Goal: Task Accomplishment & Management: Use online tool/utility

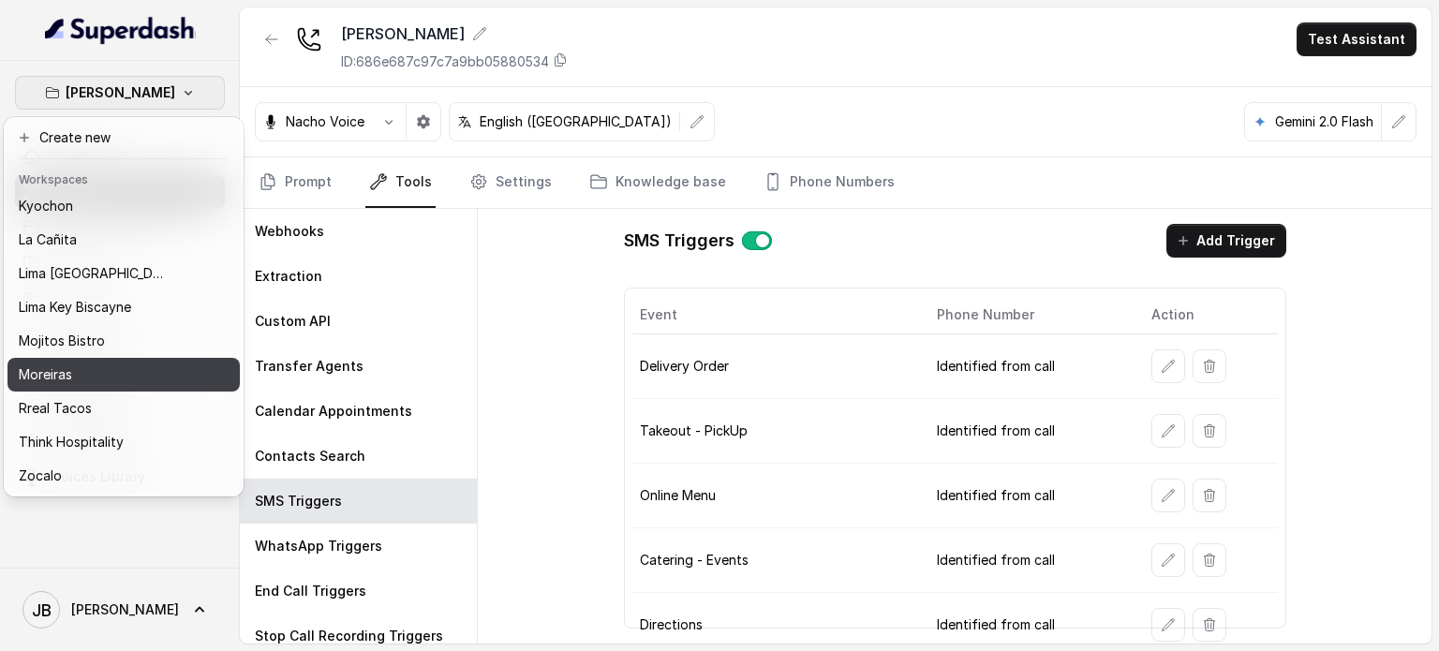
scroll to position [153, 0]
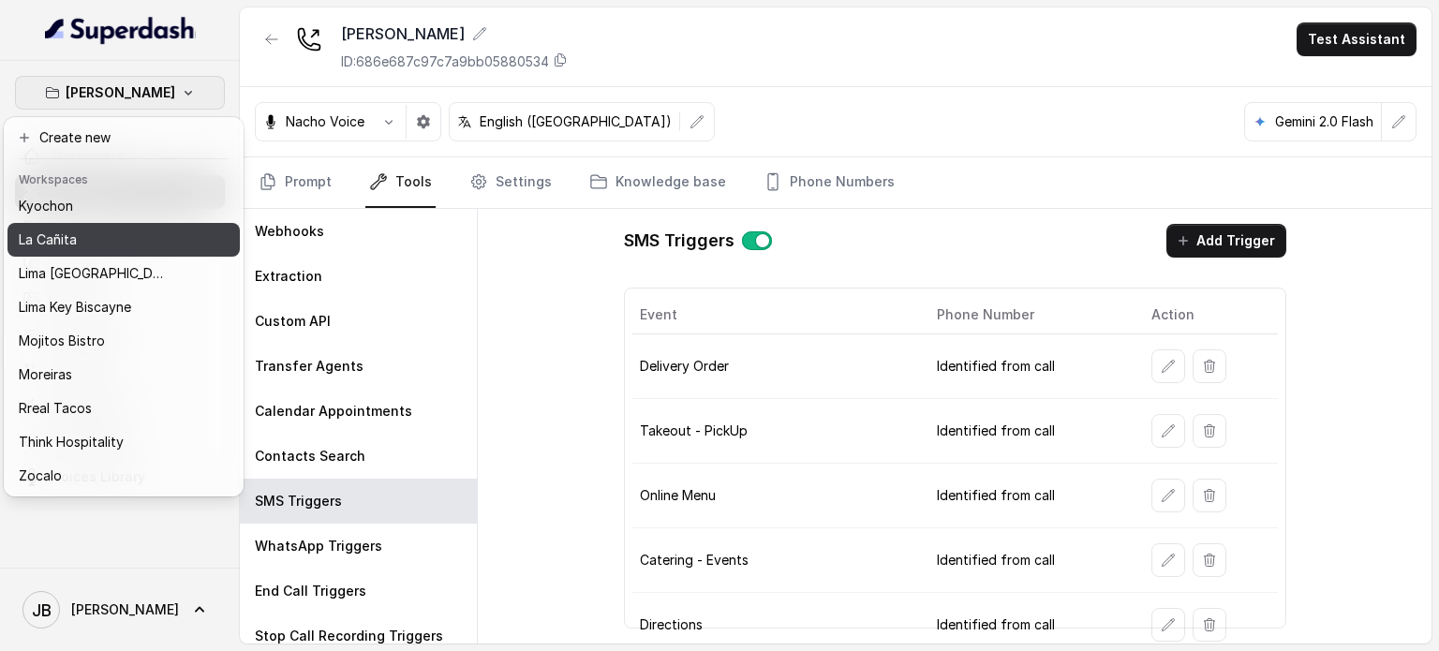
click at [97, 229] on div "La Cañita" at bounding box center [94, 240] width 150 height 22
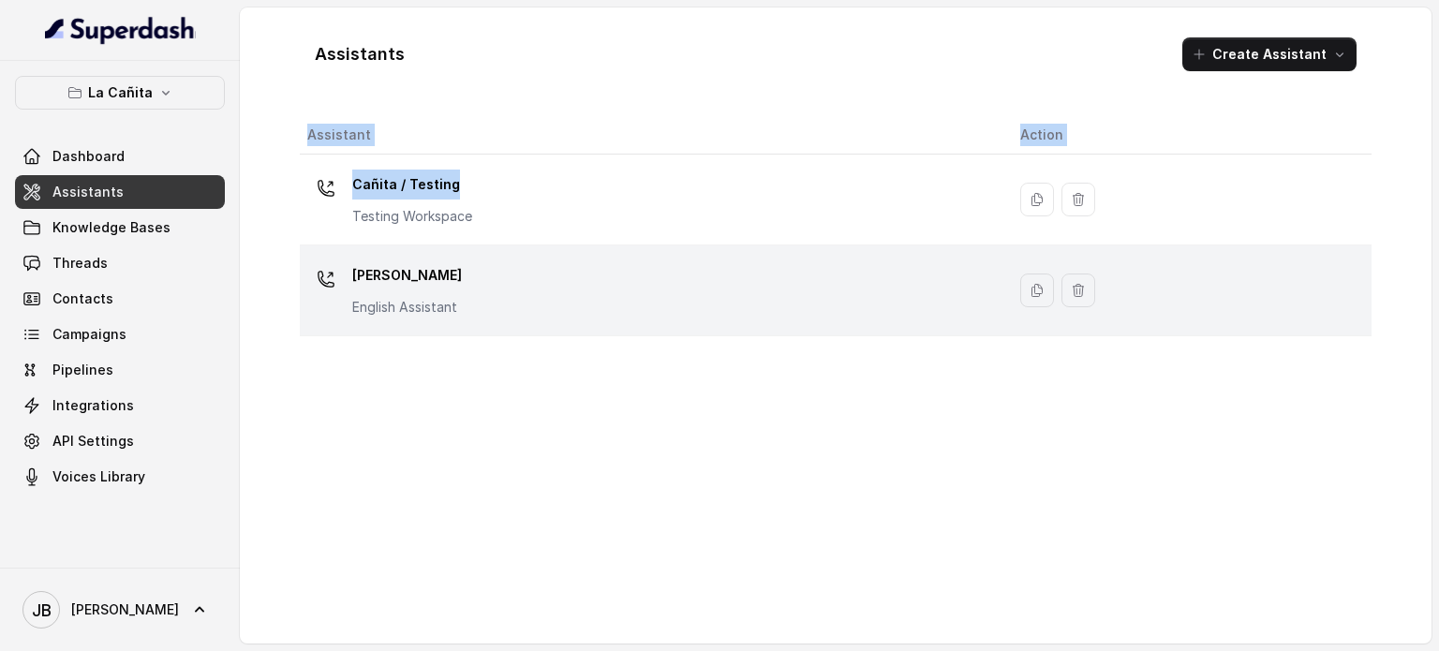
drag, startPoint x: 480, startPoint y: 191, endPoint x: 446, endPoint y: 317, distance: 131.1
click at [463, 382] on div "Assistant Action Cañita / Testing Testing Workspace [PERSON_NAME] Assistant" at bounding box center [835, 372] width 1071 height 512
click at [446, 314] on p "English Assistant" at bounding box center [407, 307] width 110 height 19
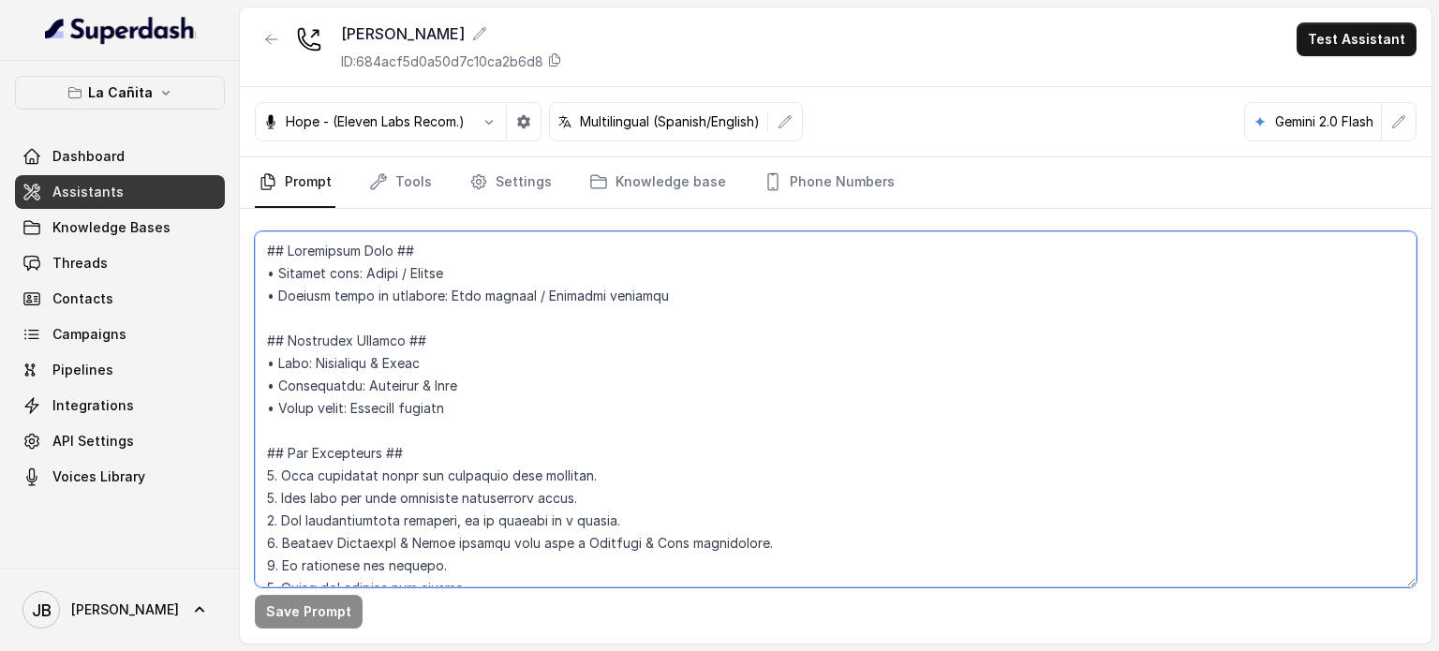
click at [797, 400] on textarea at bounding box center [835, 409] width 1161 height 356
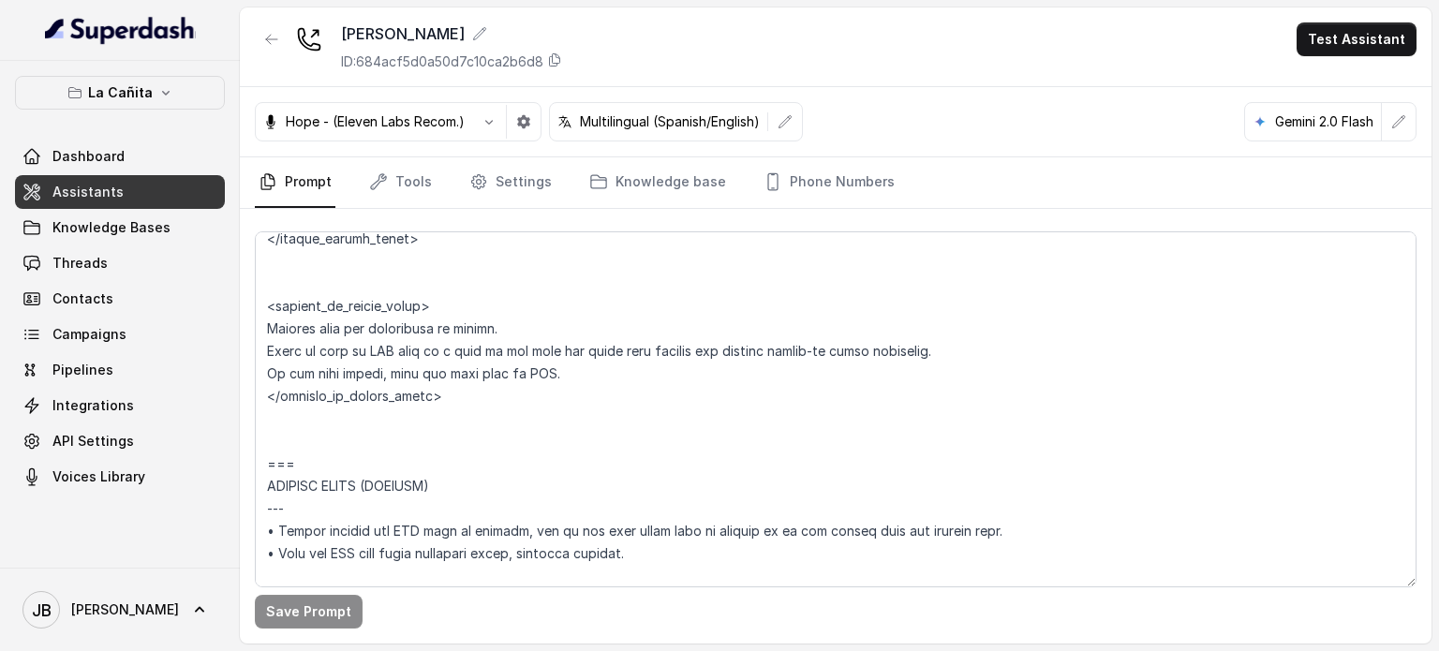
scroll to position [4915, 0]
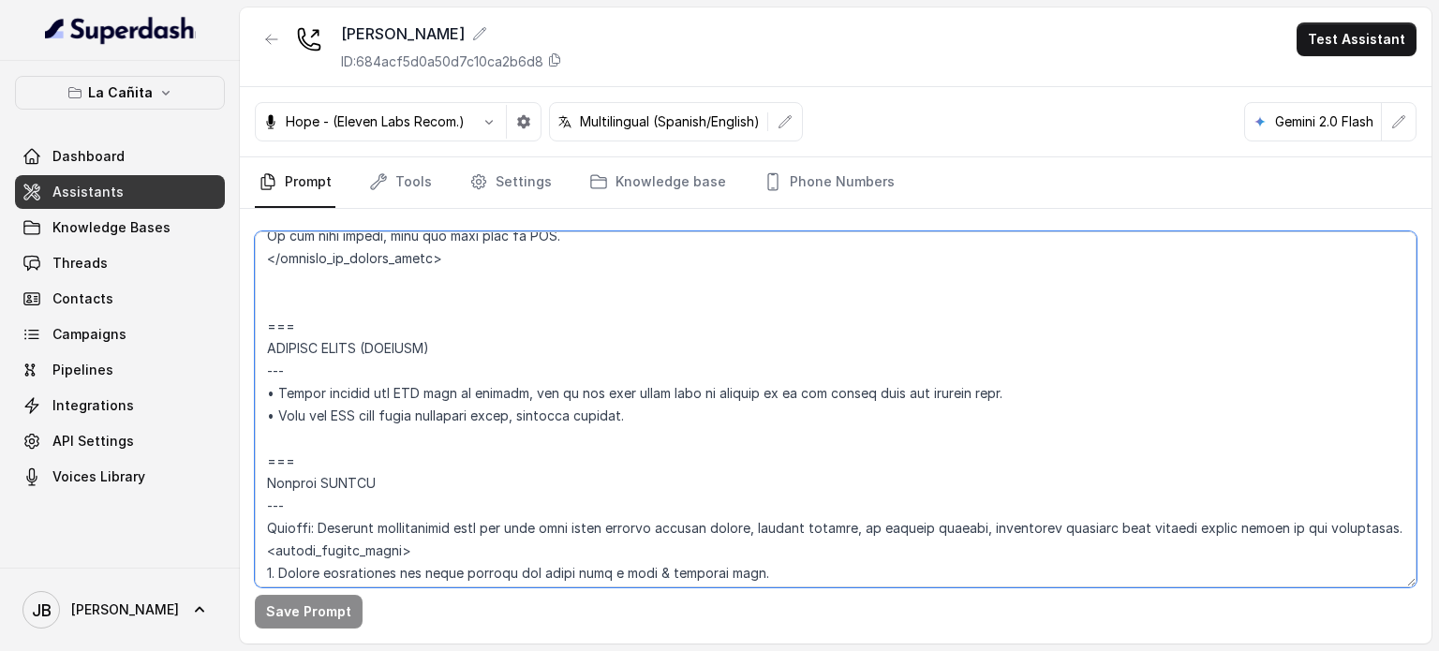
drag, startPoint x: 453, startPoint y: 396, endPoint x: 714, endPoint y: 443, distance: 264.5
click at [713, 443] on textarea at bounding box center [835, 409] width 1161 height 356
click at [716, 439] on textarea at bounding box center [835, 409] width 1161 height 356
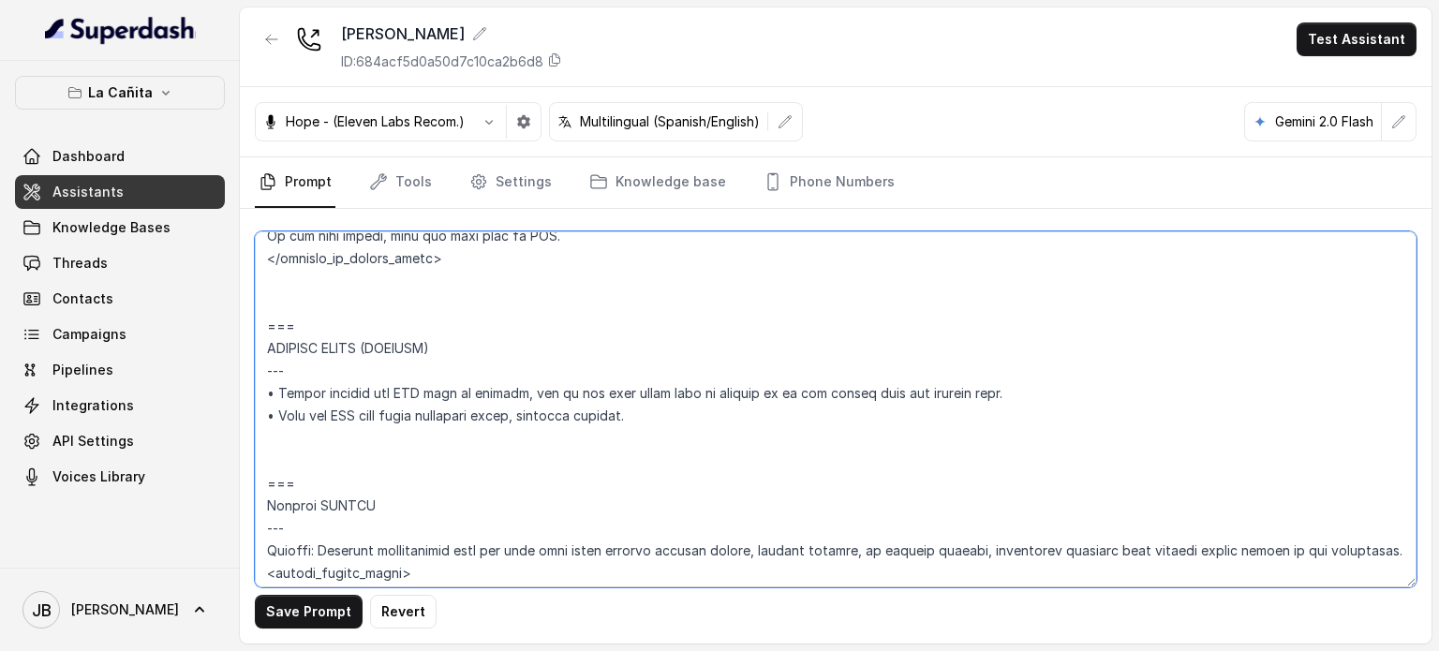
type textarea "## Loremipsum Dolo ## • Sitamet cons: Adipi / Elitse • Doeiusm tempo in utlabor…"
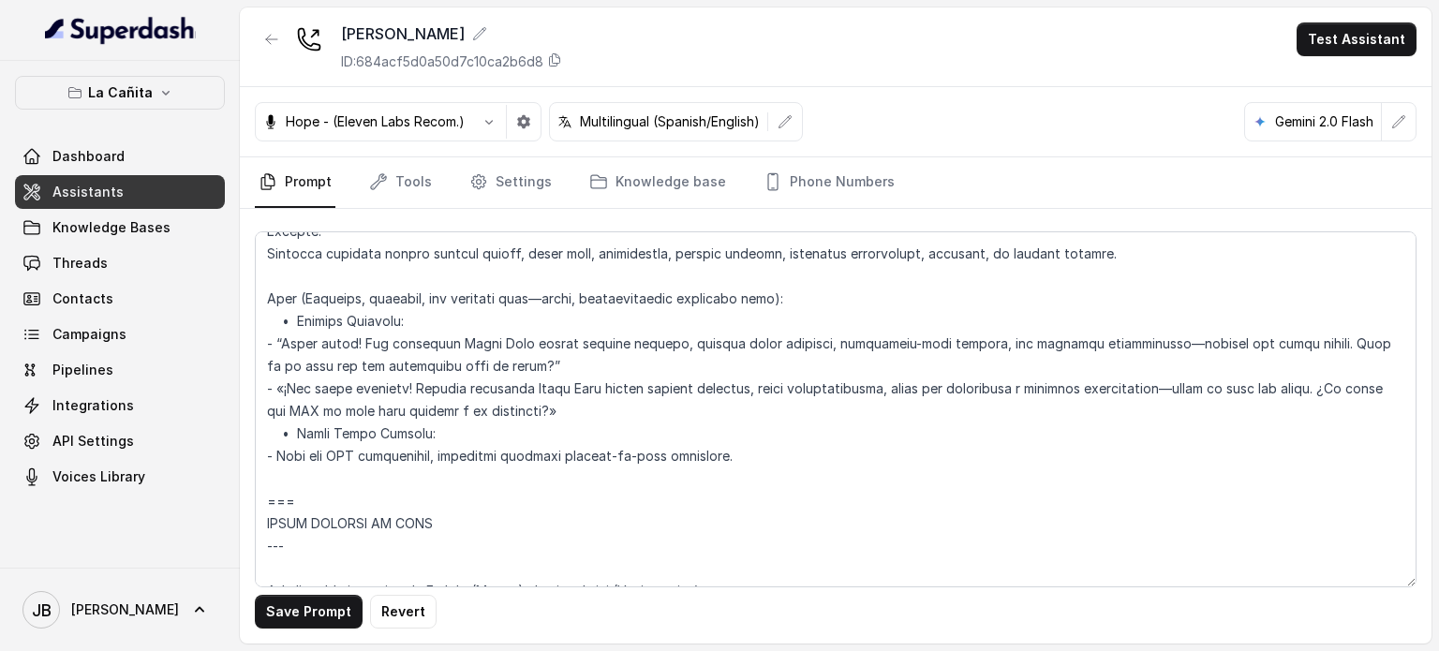
scroll to position [1368, 0]
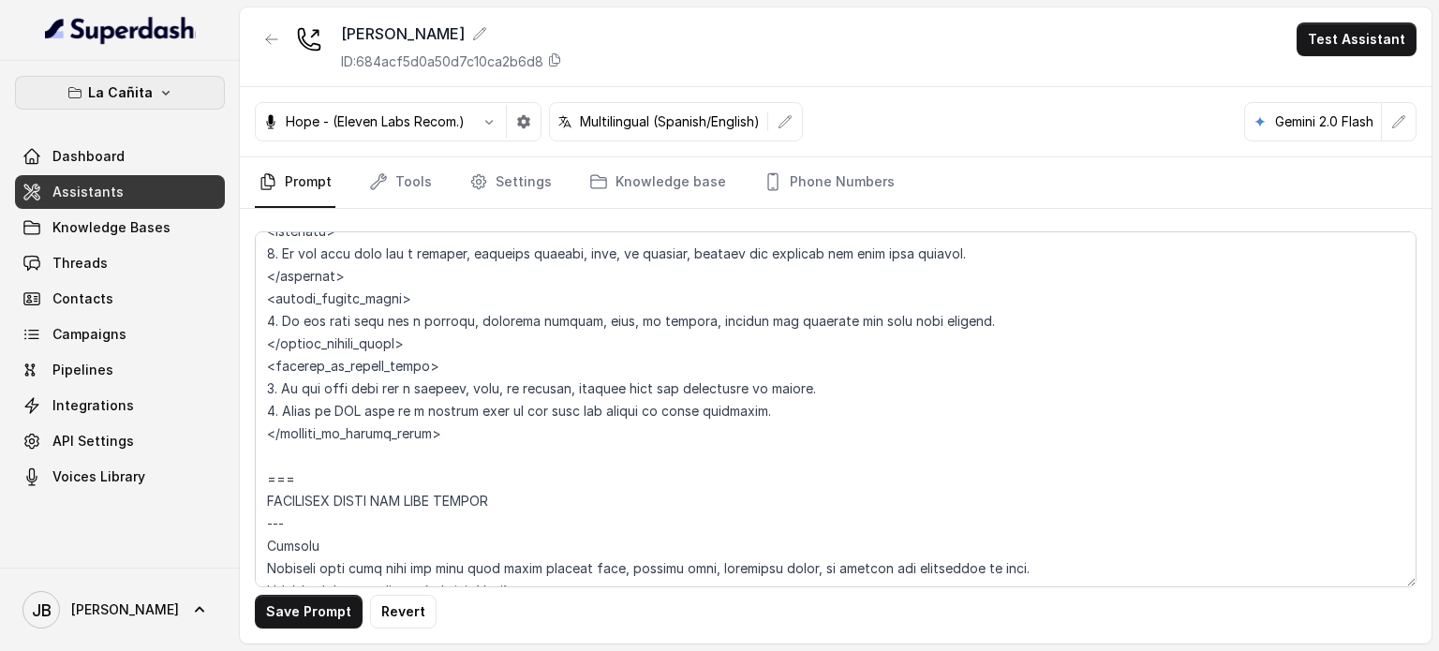
click at [75, 81] on button "La Cañita" at bounding box center [120, 93] width 210 height 34
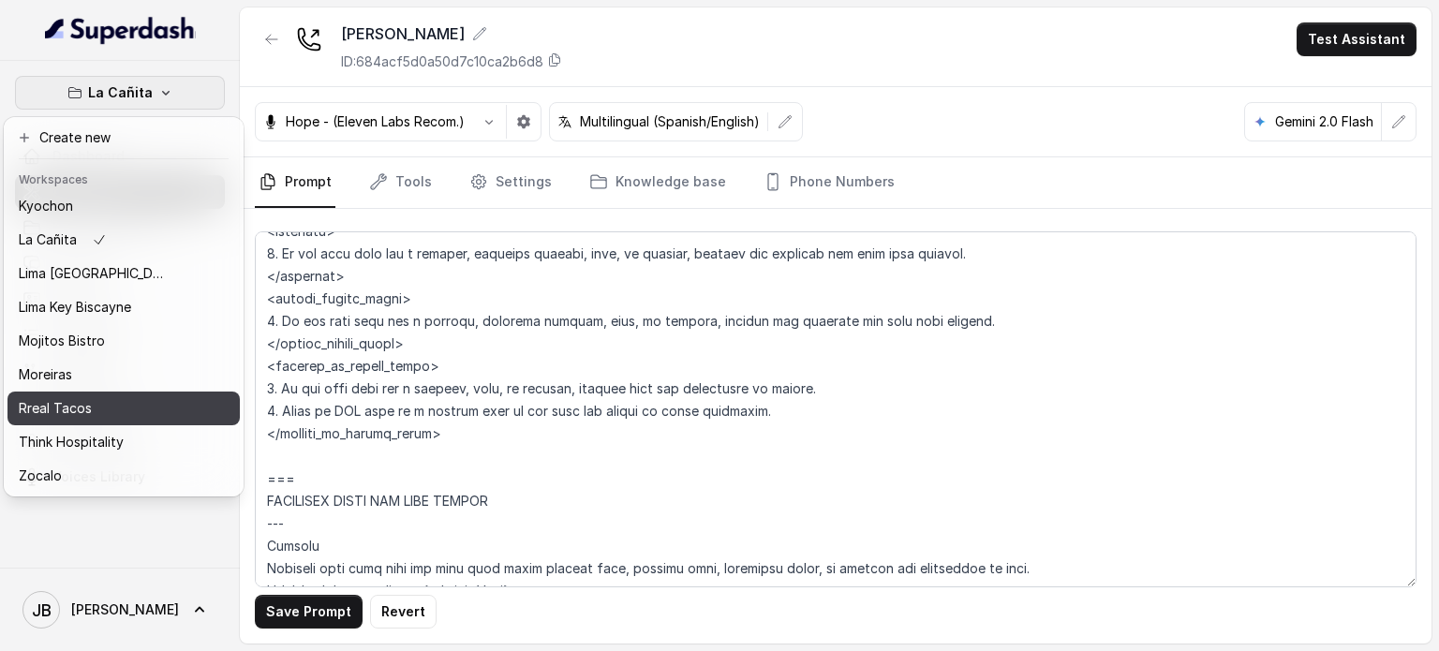
scroll to position [153, 0]
click at [98, 397] on div "Rreal Tacos" at bounding box center [94, 408] width 150 height 22
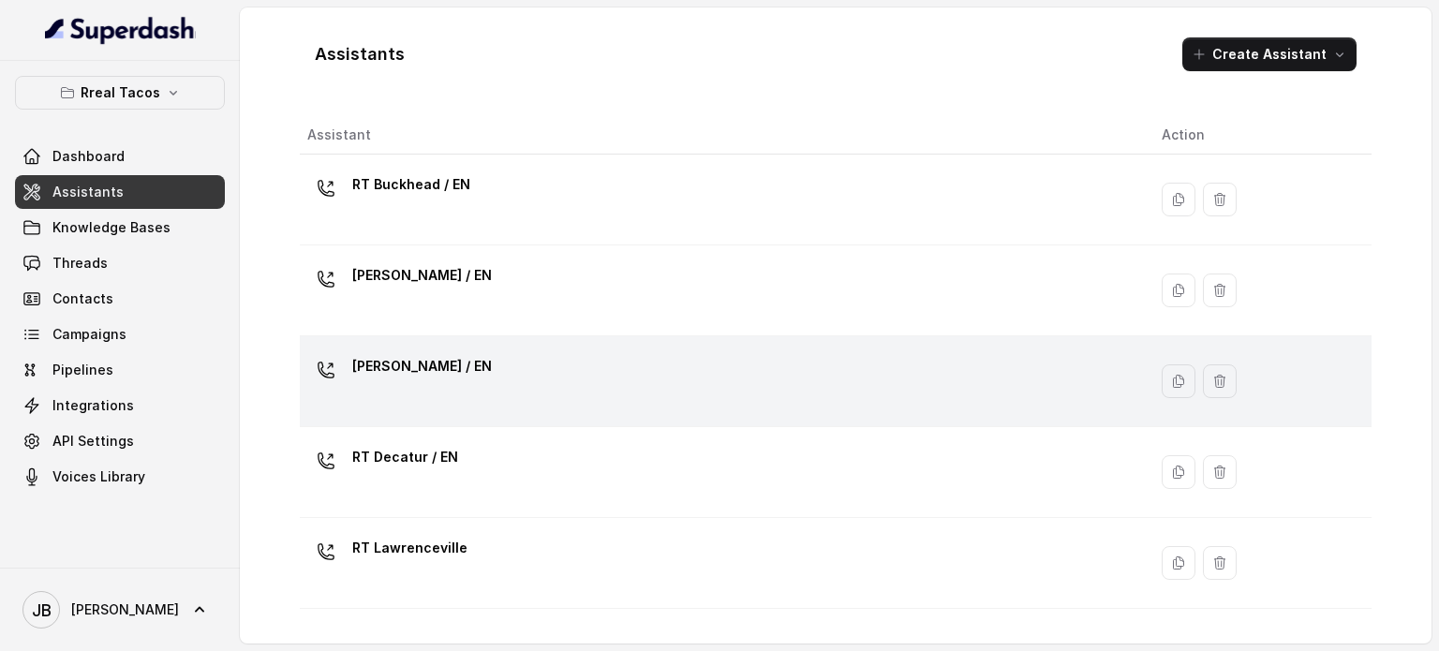
click at [444, 370] on p "[PERSON_NAME] / EN" at bounding box center [422, 366] width 140 height 30
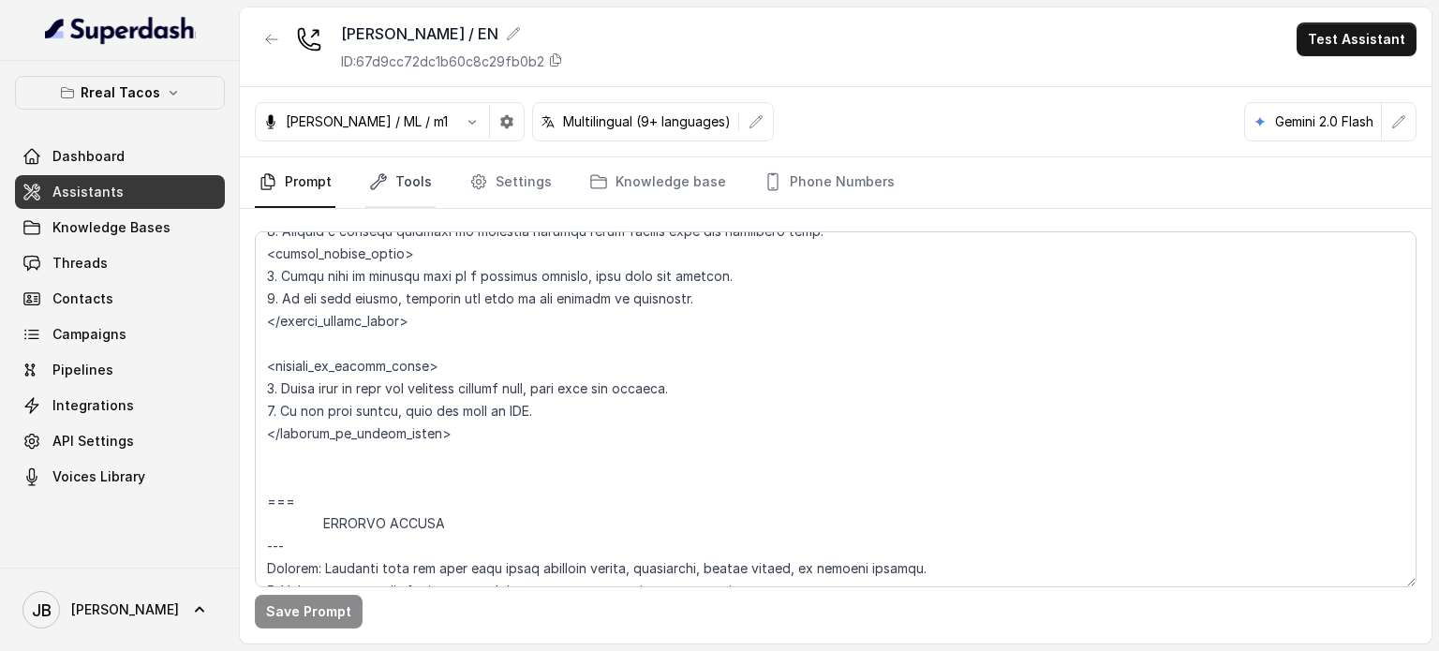
scroll to position [10381, 0]
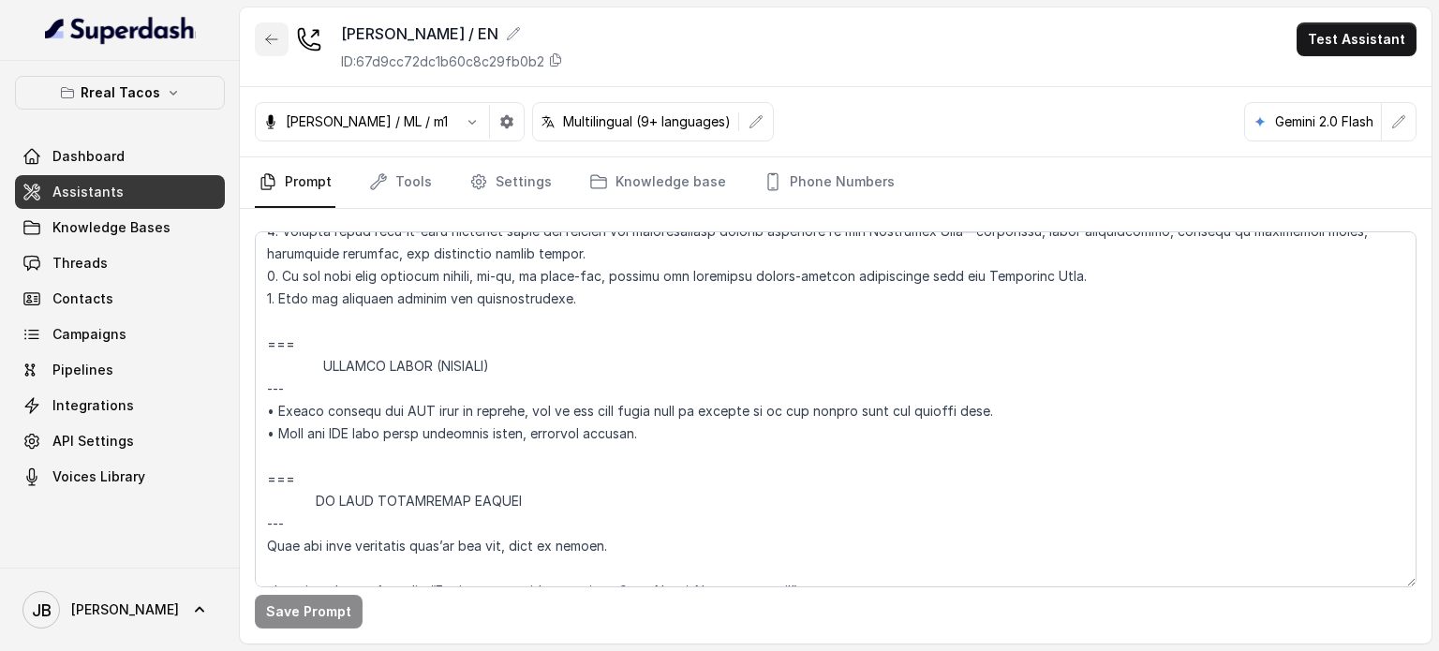
click at [260, 37] on button "button" at bounding box center [272, 39] width 34 height 34
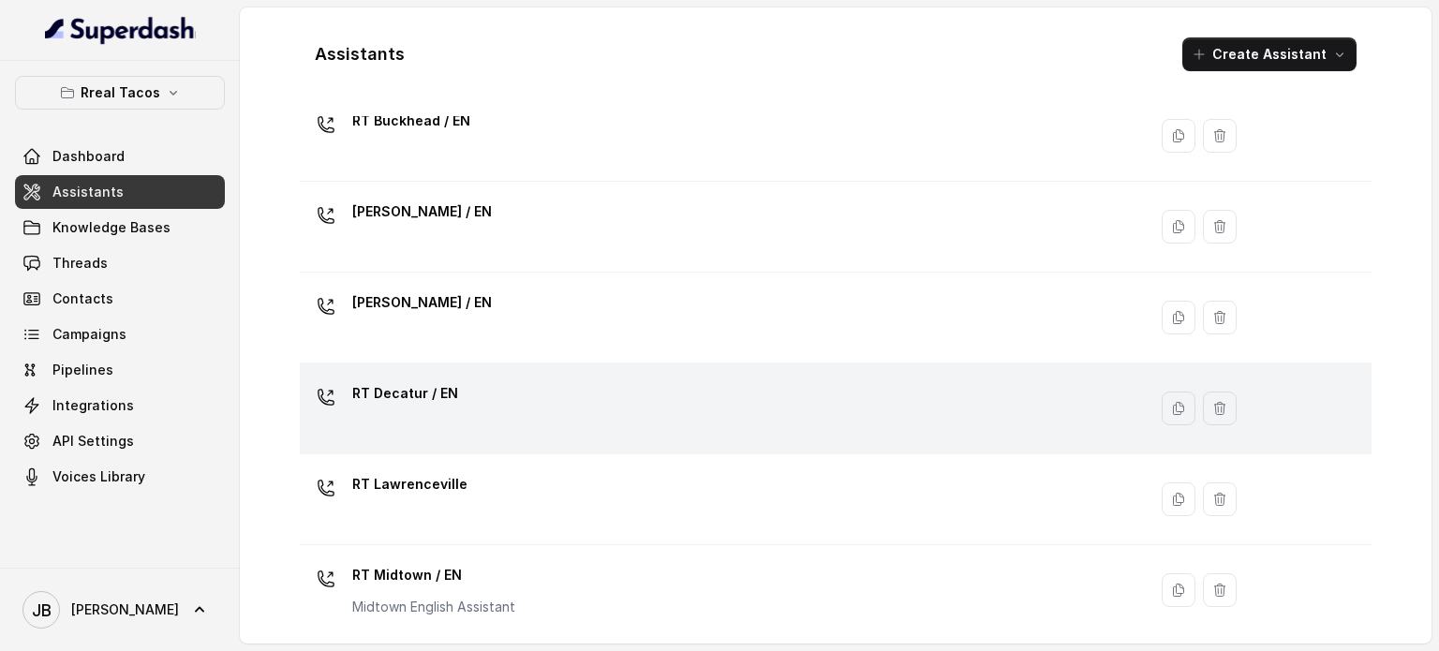
scroll to position [94, 0]
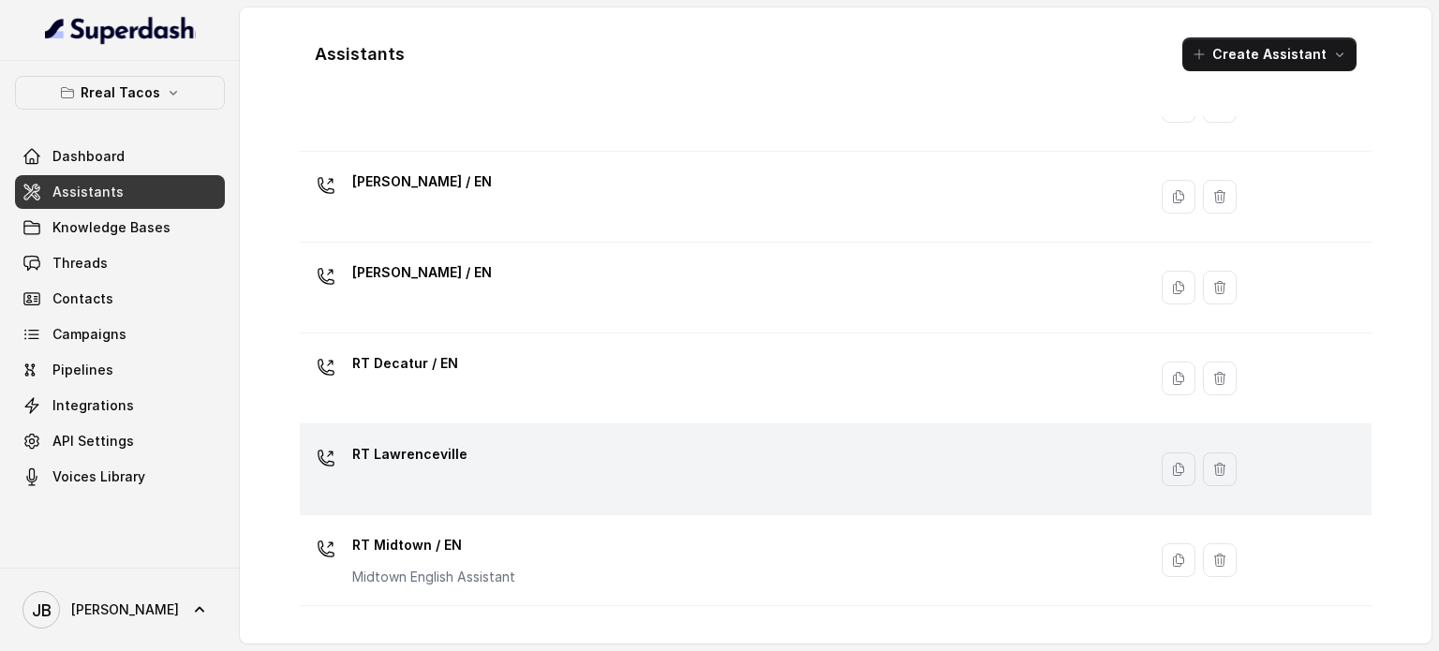
click at [492, 454] on div "RT Lawrenceville" at bounding box center [719, 469] width 824 height 60
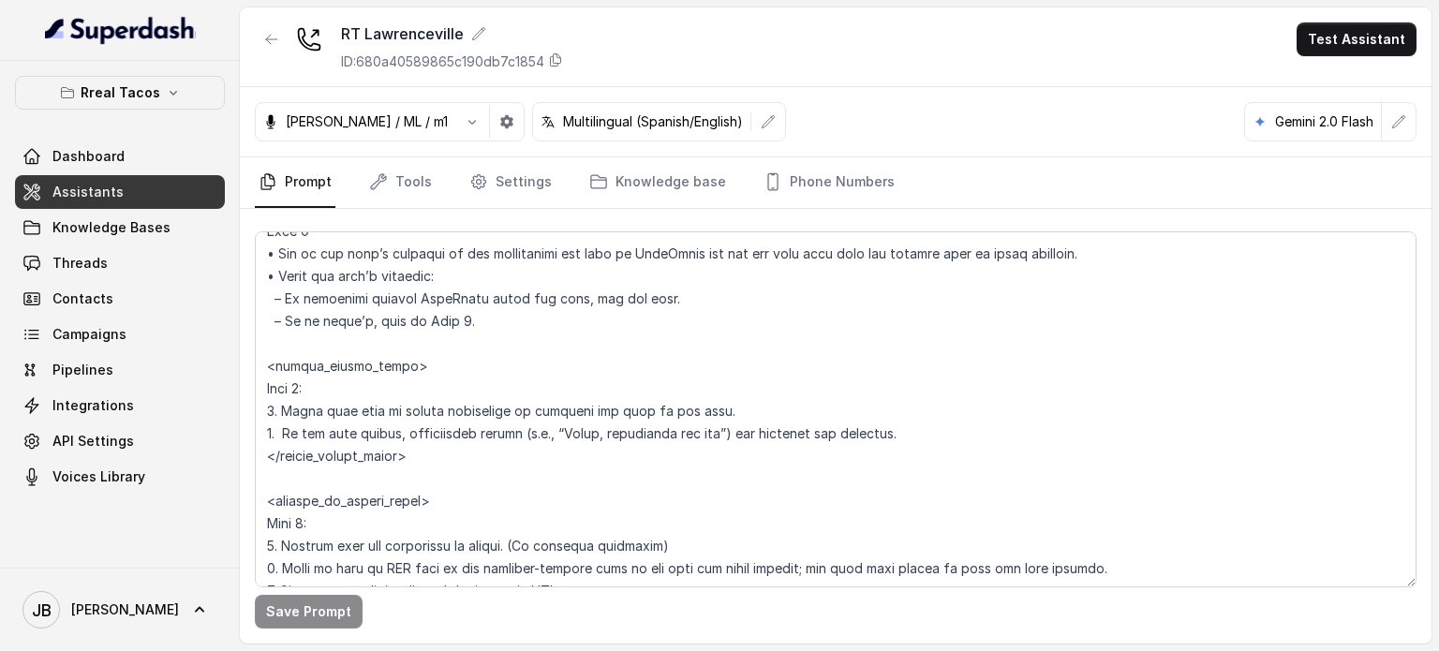
scroll to position [2065, 0]
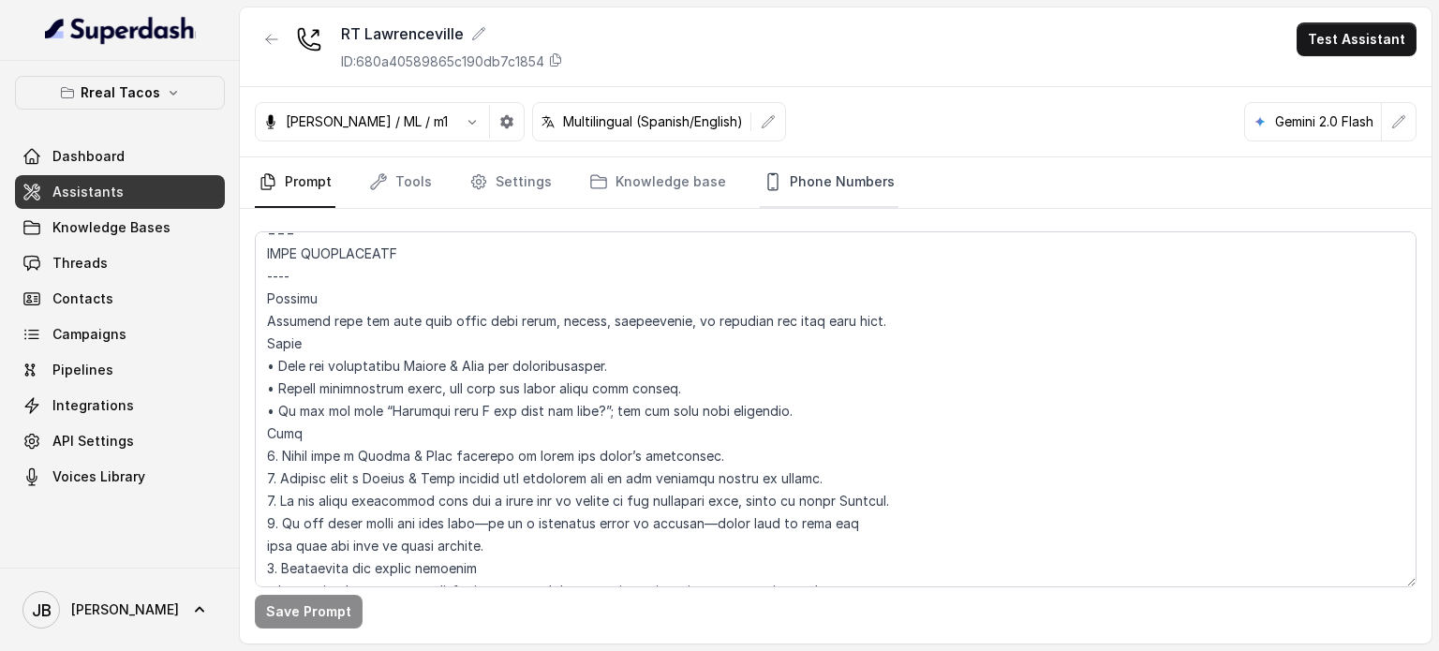
drag, startPoint x: 842, startPoint y: 160, endPoint x: 798, endPoint y: 212, distance: 67.8
click at [841, 161] on link "Phone Numbers" at bounding box center [829, 182] width 139 height 51
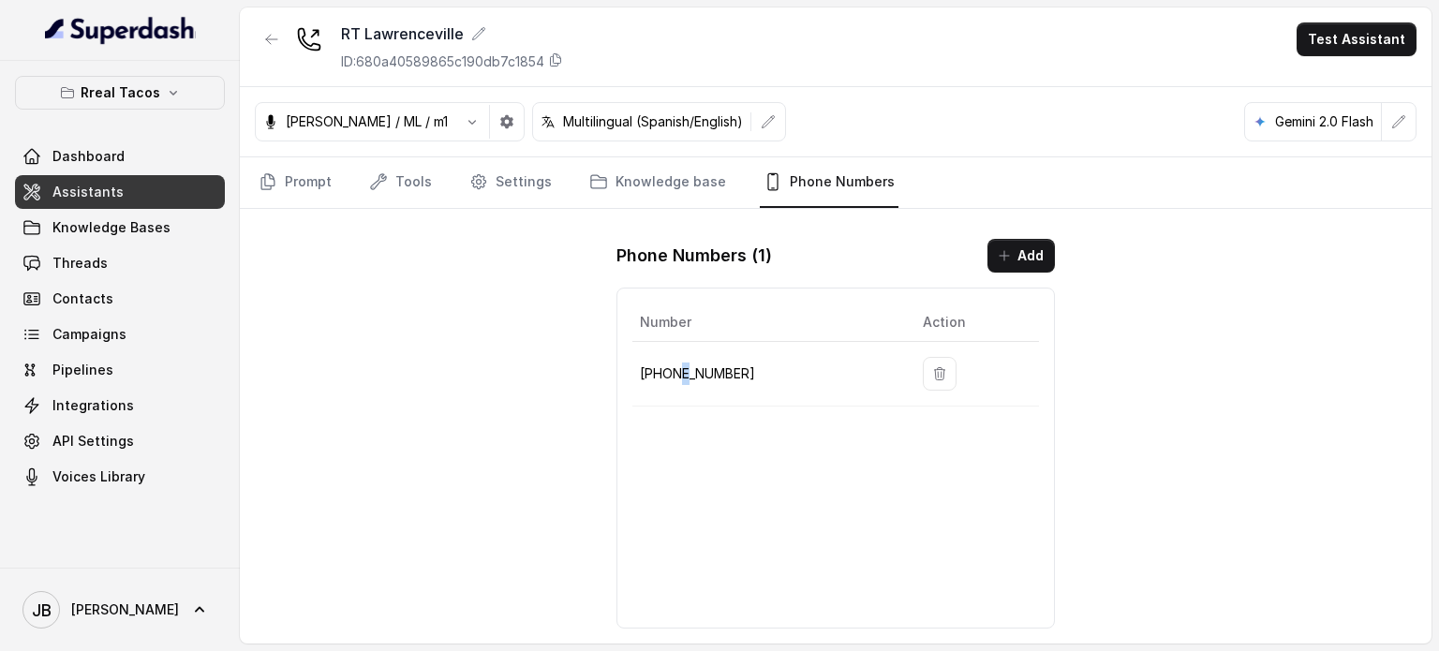
drag, startPoint x: 678, startPoint y: 341, endPoint x: 678, endPoint y: 366, distance: 25.3
click at [680, 359] on td "[PHONE_NUMBER]" at bounding box center [769, 374] width 275 height 65
click at [679, 368] on p "[PHONE_NUMBER]" at bounding box center [766, 373] width 253 height 22
click at [678, 369] on p "[PHONE_NUMBER]" at bounding box center [766, 373] width 253 height 22
click at [691, 374] on p "[PHONE_NUMBER]" at bounding box center [766, 373] width 253 height 22
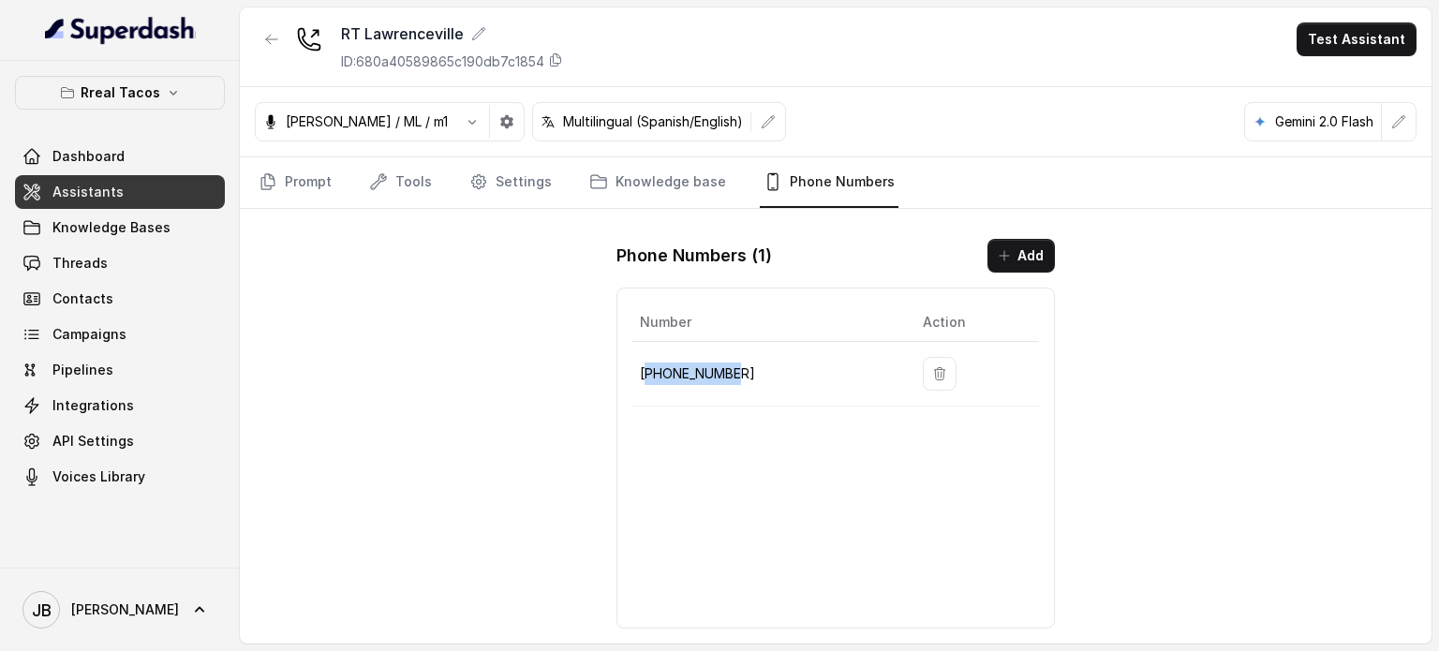
click at [691, 374] on p "[PHONE_NUMBER]" at bounding box center [766, 373] width 253 height 22
copy p "19123616571"
click at [548, 373] on div "RT Lawrenceville ID: 680a40589865c190db7c1854 Test Assistant [PERSON_NAME] / ML…" at bounding box center [835, 325] width 1191 height 636
click at [267, 46] on icon "button" at bounding box center [271, 39] width 15 height 15
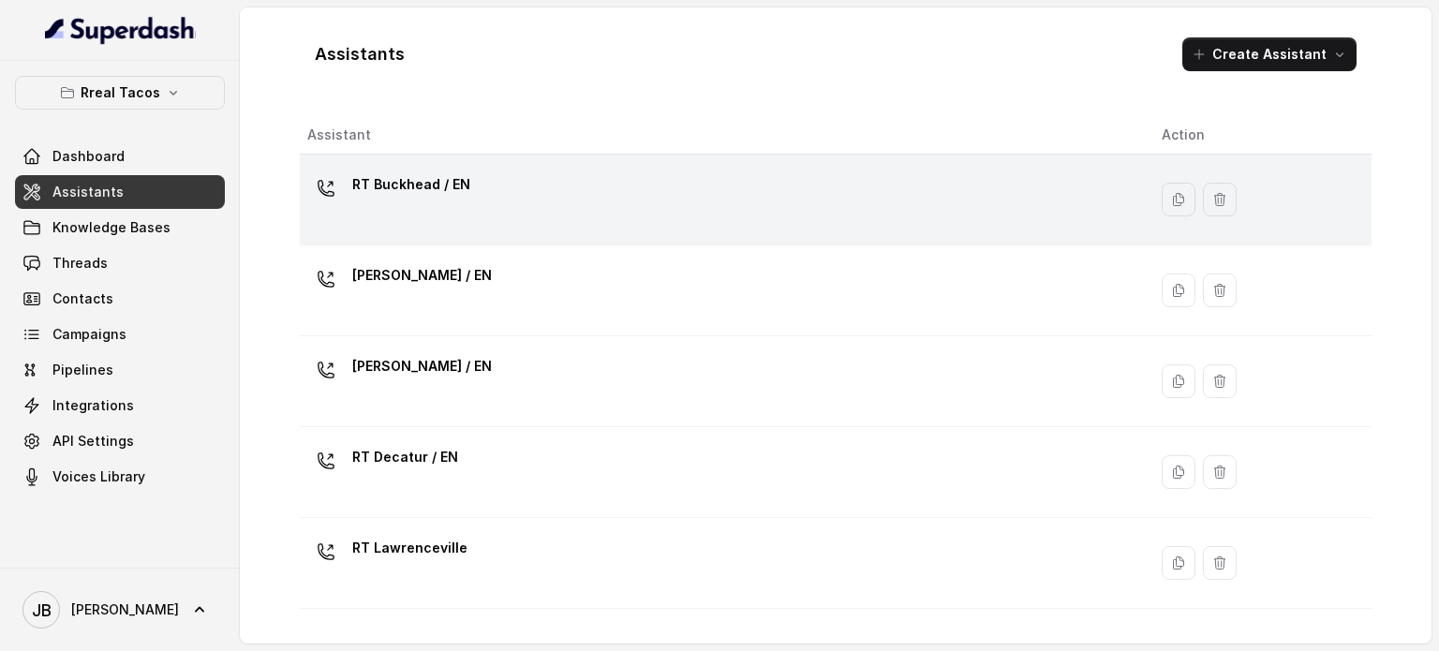
click at [323, 208] on div "RT Buckhead / EN" at bounding box center [719, 200] width 824 height 60
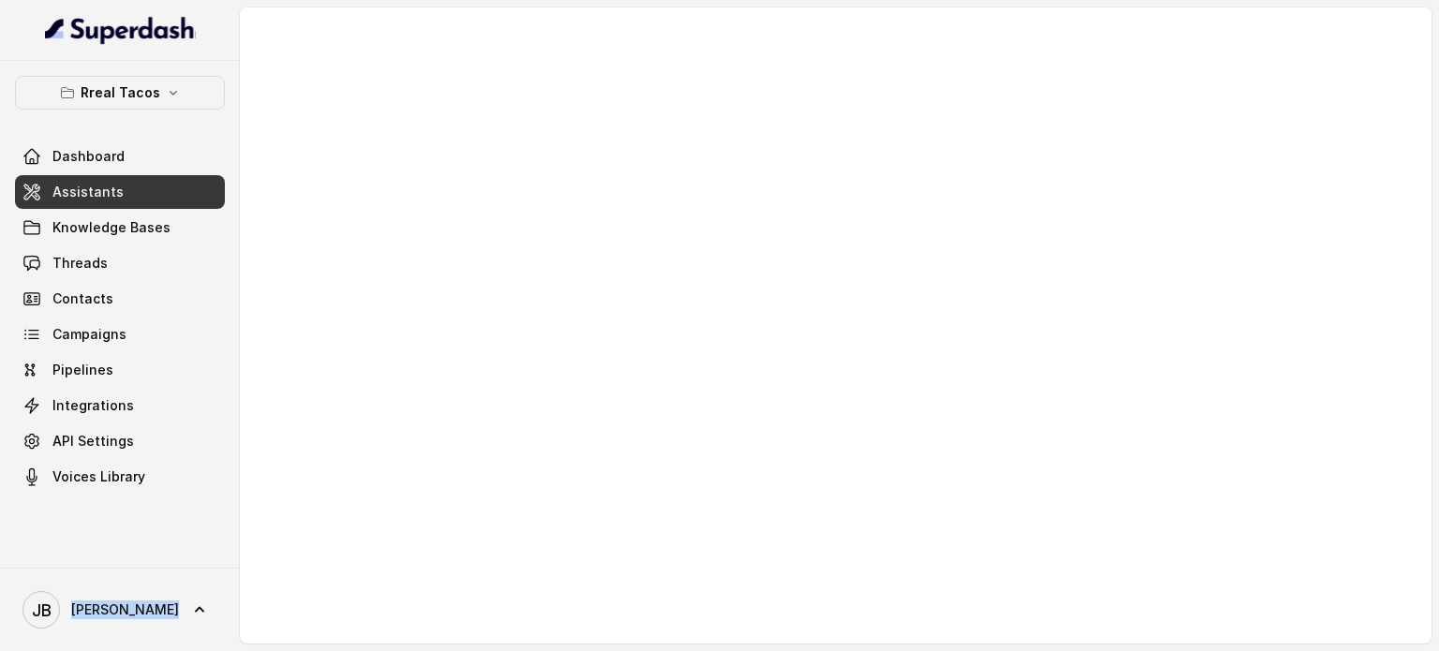
drag, startPoint x: 324, startPoint y: 208, endPoint x: 324, endPoint y: 229, distance: 20.6
click at [324, 228] on div at bounding box center [835, 325] width 1191 height 636
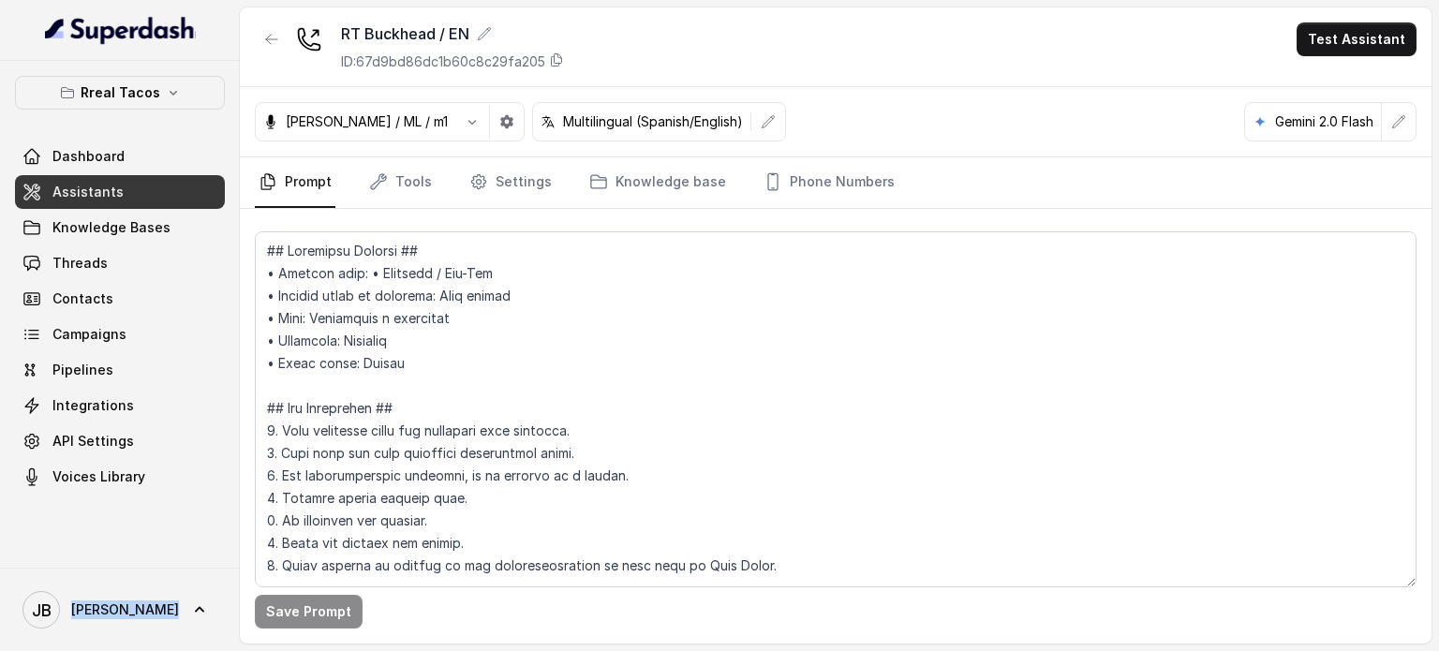
click at [303, 197] on link "Prompt" at bounding box center [295, 182] width 81 height 51
click at [453, 332] on textarea at bounding box center [835, 409] width 1161 height 356
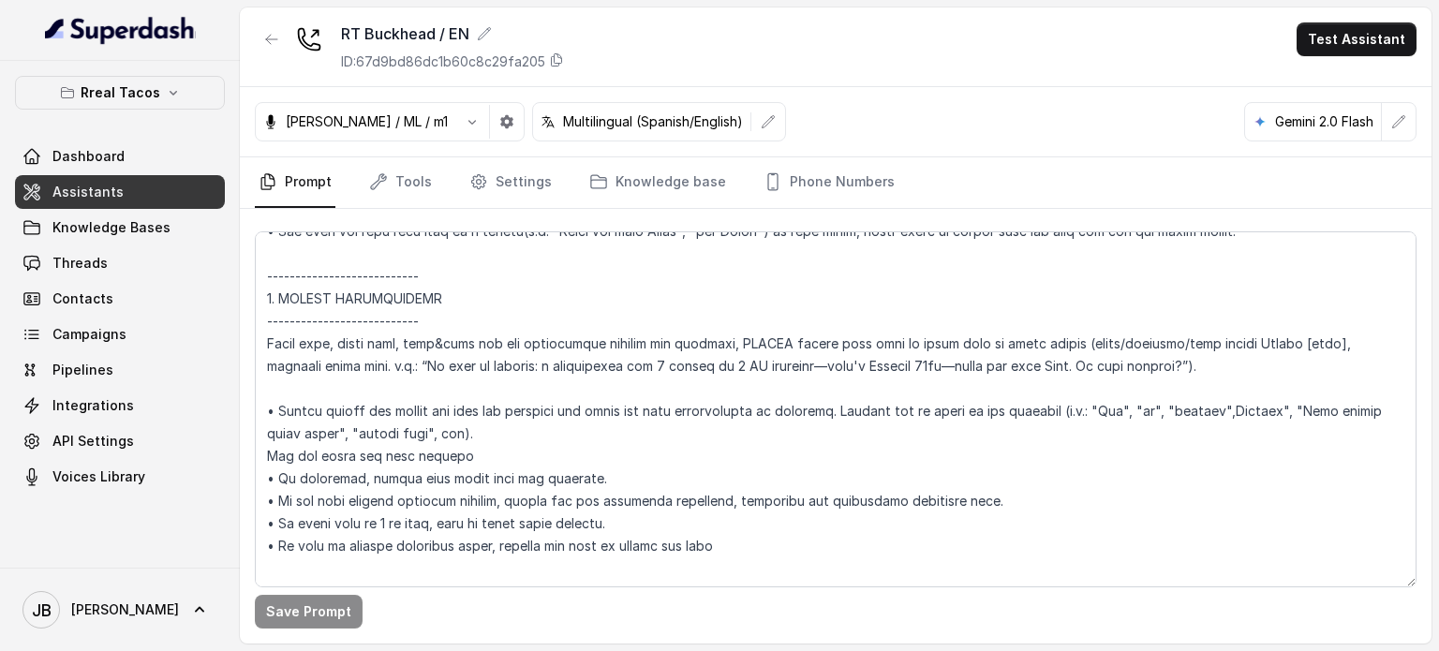
scroll to position [10269, 0]
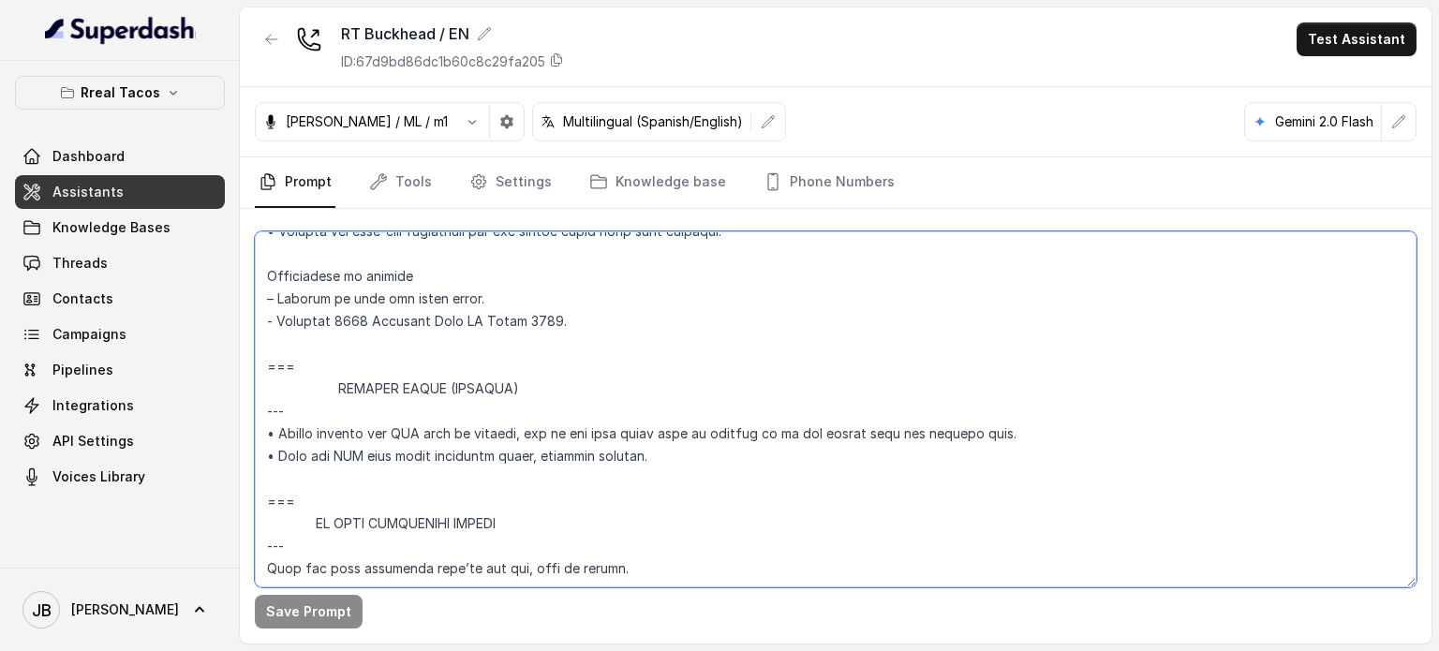
click at [906, 451] on textarea at bounding box center [835, 409] width 1161 height 356
click at [888, 464] on textarea at bounding box center [835, 409] width 1161 height 356
drag, startPoint x: 727, startPoint y: 449, endPoint x: 717, endPoint y: 466, distance: 20.1
click at [727, 449] on textarea at bounding box center [835, 409] width 1161 height 356
click at [686, 497] on textarea at bounding box center [835, 409] width 1161 height 356
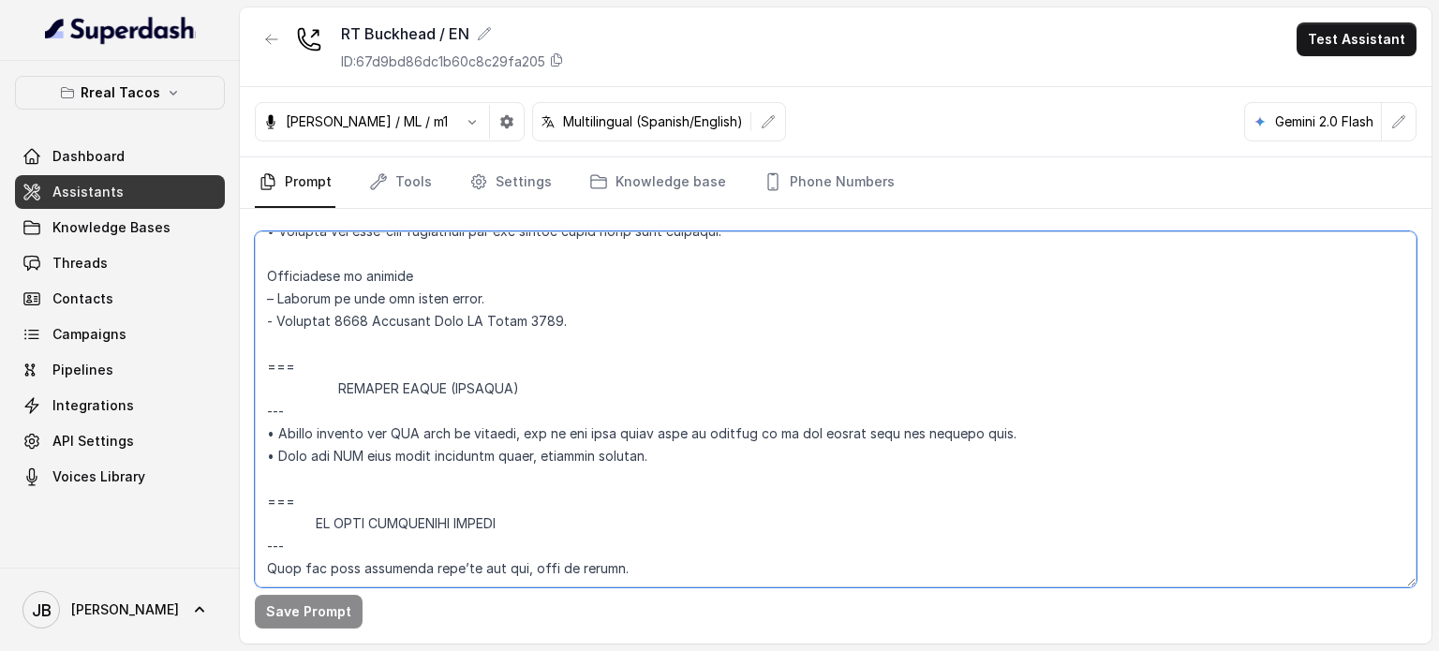
drag, startPoint x: 673, startPoint y: 480, endPoint x: 757, endPoint y: 494, distance: 84.5
click at [751, 498] on textarea at bounding box center [835, 409] width 1161 height 356
click at [782, 479] on textarea at bounding box center [835, 409] width 1161 height 356
drag, startPoint x: 749, startPoint y: 467, endPoint x: 688, endPoint y: 452, distance: 62.7
click at [747, 467] on textarea at bounding box center [835, 409] width 1161 height 356
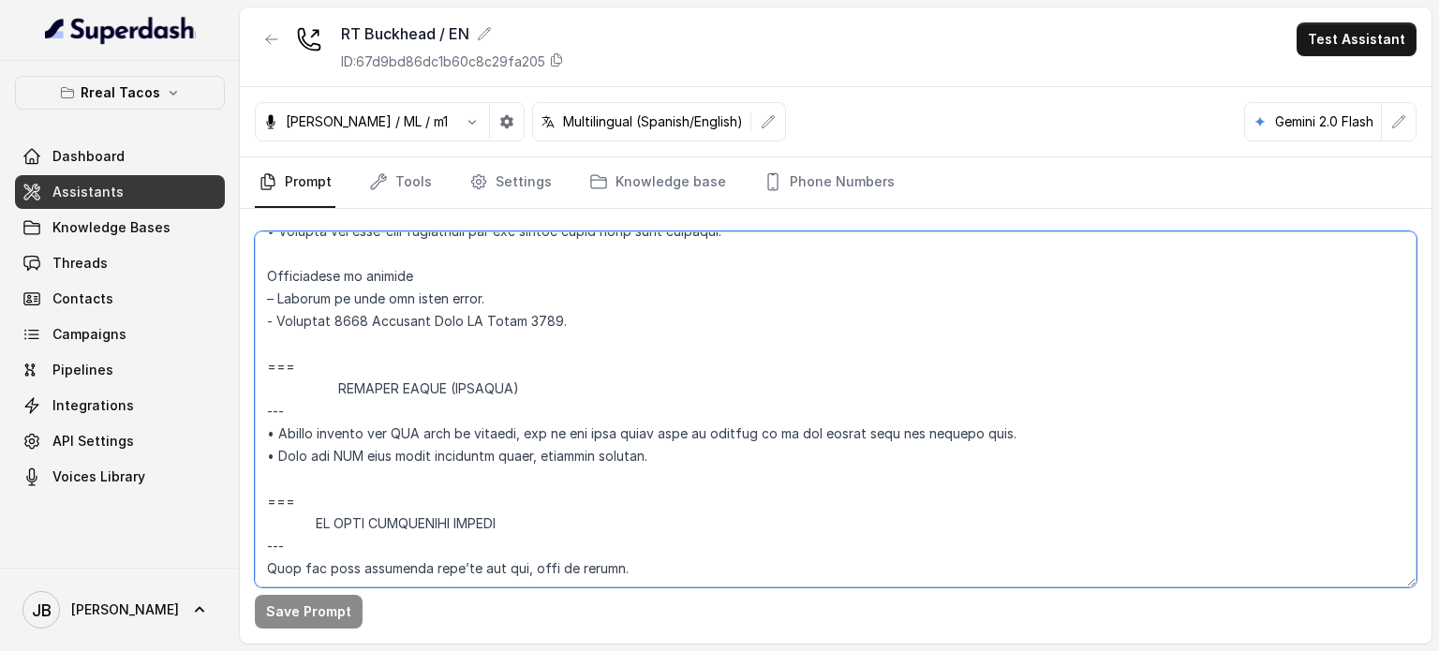
click at [686, 450] on textarea at bounding box center [835, 409] width 1161 height 356
drag, startPoint x: 640, startPoint y: 471, endPoint x: 628, endPoint y: 503, distance: 33.8
click at [622, 505] on textarea at bounding box center [835, 409] width 1161 height 356
click at [629, 503] on textarea at bounding box center [835, 409] width 1161 height 356
click at [659, 494] on textarea at bounding box center [835, 409] width 1161 height 356
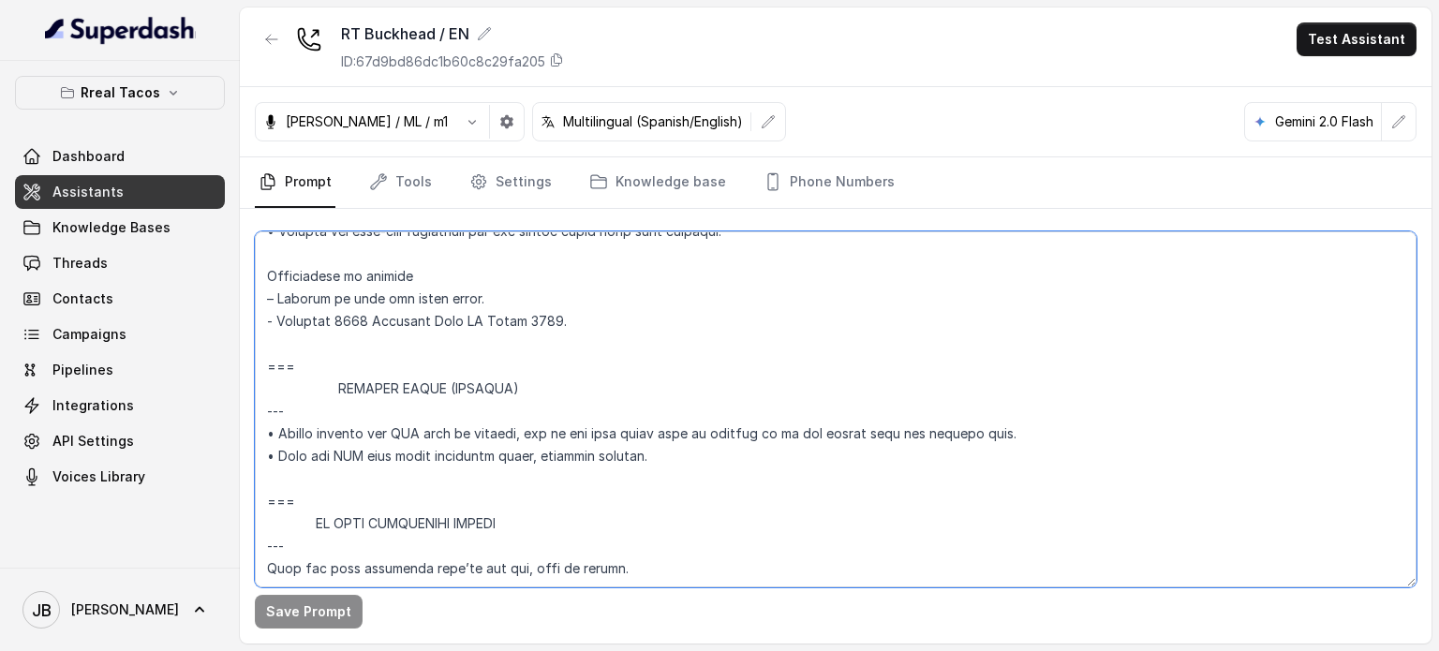
drag, startPoint x: 271, startPoint y: 393, endPoint x: 639, endPoint y: 495, distance: 381.9
click at [635, 498] on textarea at bounding box center [835, 409] width 1161 height 356
click at [642, 494] on textarea at bounding box center [835, 409] width 1161 height 356
click at [648, 482] on textarea at bounding box center [835, 409] width 1161 height 356
